Goal: Task Accomplishment & Management: Use online tool/utility

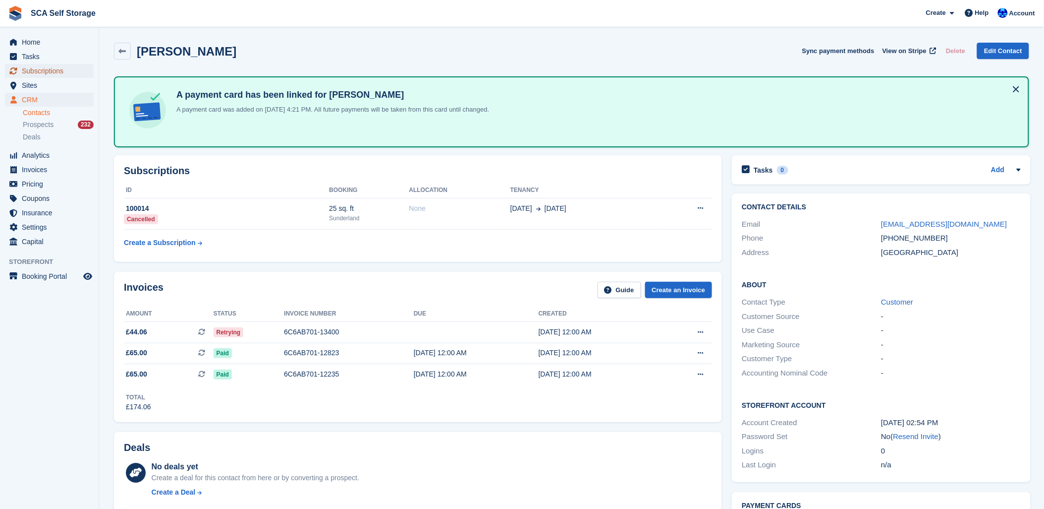
click at [36, 68] on span "Subscriptions" at bounding box center [51, 71] width 59 height 14
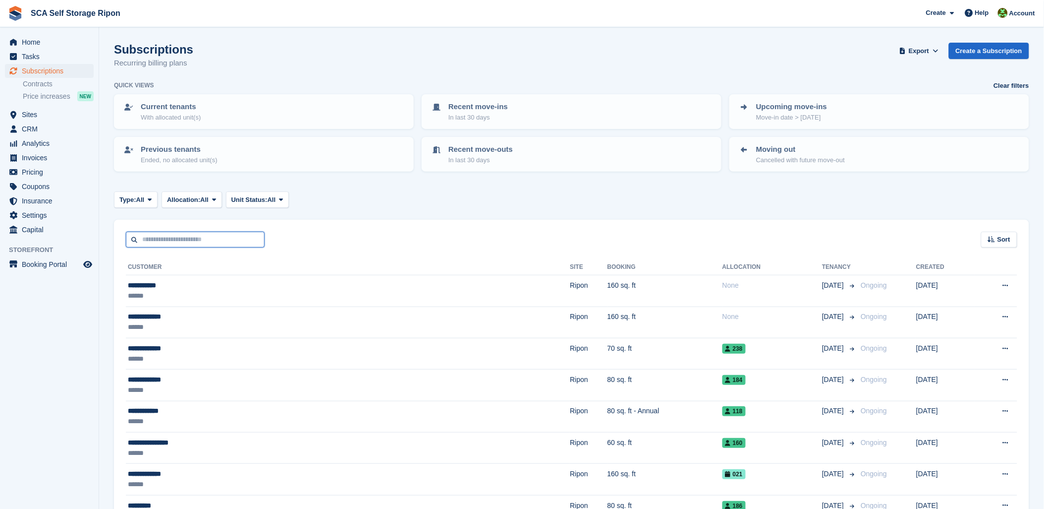
click at [147, 237] on input "text" at bounding box center [195, 239] width 139 height 16
drag, startPoint x: 380, startPoint y: 212, endPoint x: 389, endPoint y: 216, distance: 10.4
click at [26, 37] on span "Home" at bounding box center [51, 42] width 59 height 14
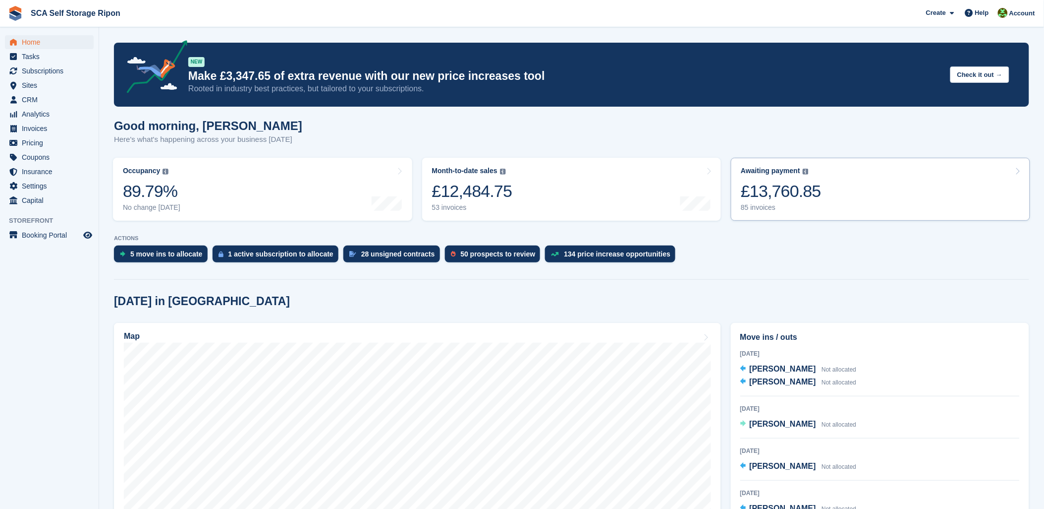
click at [787, 191] on div "£13,760.85" at bounding box center [781, 191] width 80 height 20
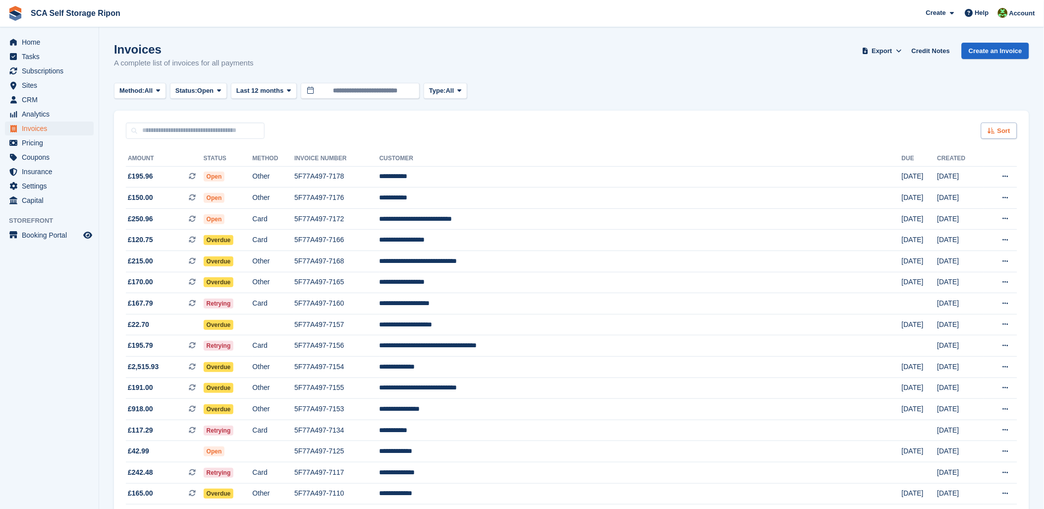
click at [989, 132] on icon at bounding box center [991, 130] width 7 height 6
click at [959, 208] on span "Created (newest first)" at bounding box center [972, 209] width 71 height 8
click at [688, 55] on div "Invoices A complete list of invoices for all payments Export Export Invoices Ex…" at bounding box center [571, 62] width 915 height 38
click at [608, 116] on div "Sort Sort by Date created Created (oldest first) Created (newest first)" at bounding box center [571, 125] width 915 height 28
click at [564, 50] on div "Invoices A complete list of invoices for all payments Export Export Invoices Ex…" at bounding box center [571, 62] width 915 height 38
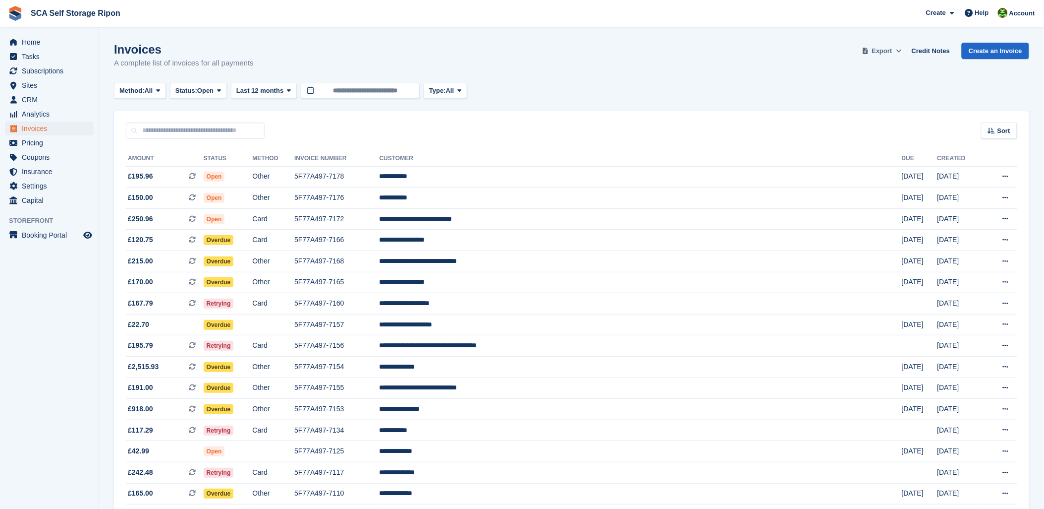
click at [893, 52] on span "Export" at bounding box center [882, 51] width 20 height 10
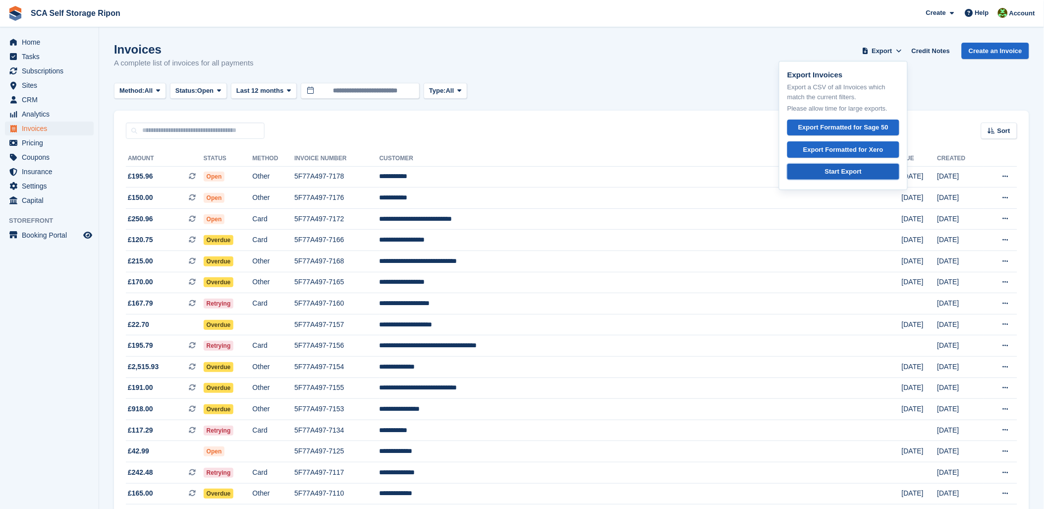
click at [831, 171] on div "Start Export" at bounding box center [843, 172] width 37 height 10
drag, startPoint x: 679, startPoint y: 51, endPoint x: 705, endPoint y: 49, distance: 25.4
click at [686, 51] on div "Invoices A complete list of invoices for all payments Export Export Invoices Ex…" at bounding box center [571, 62] width 915 height 38
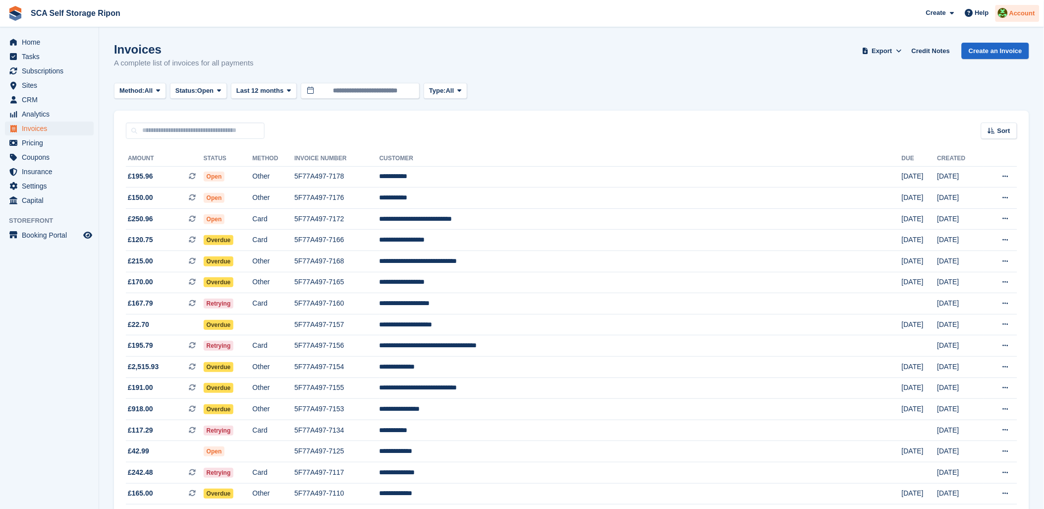
click at [1038, 10] on div "Account" at bounding box center [1018, 13] width 44 height 17
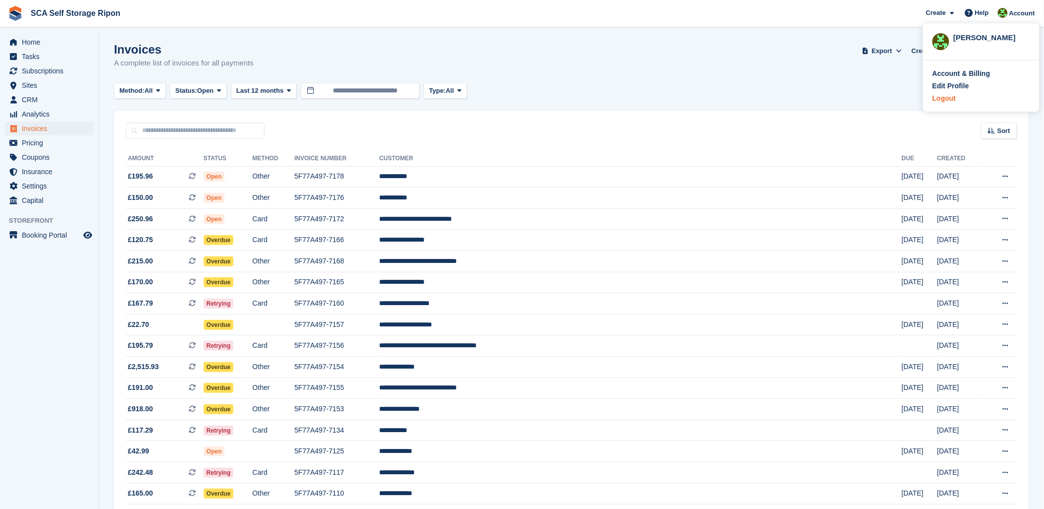
click at [947, 97] on div "Logout" at bounding box center [944, 98] width 23 height 10
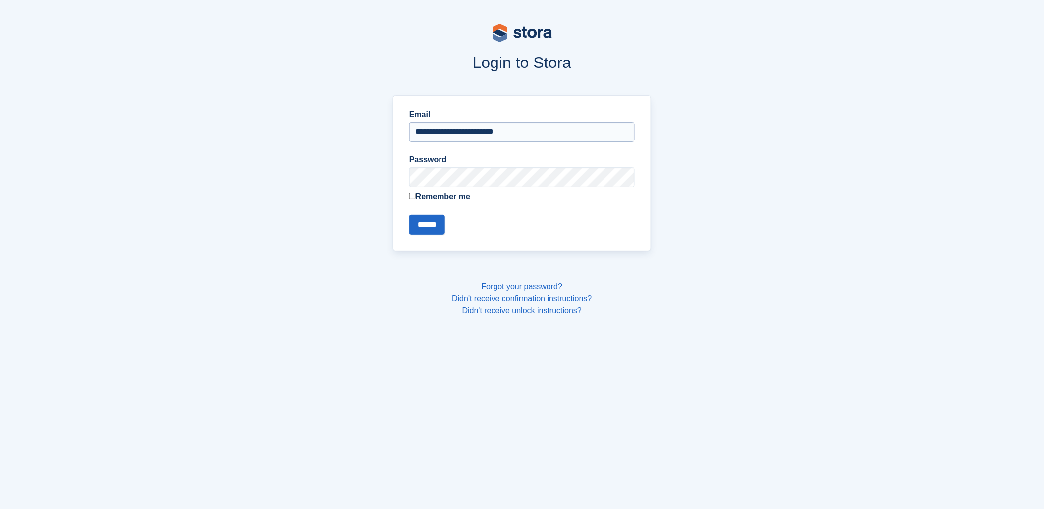
click at [493, 125] on input "**********" at bounding box center [522, 132] width 226 height 20
type input "**********"
click at [429, 224] on input "******" at bounding box center [427, 225] width 36 height 20
